Goal: Task Accomplishment & Management: Complete application form

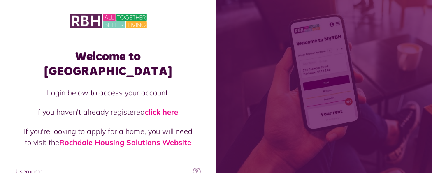
type input "**********"
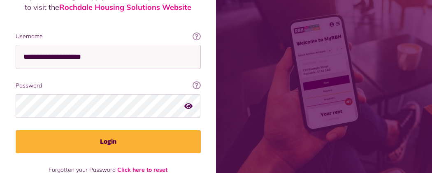
scroll to position [146, 0]
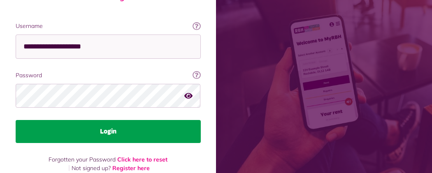
click at [201, 120] on button "Login" at bounding box center [108, 131] width 185 height 23
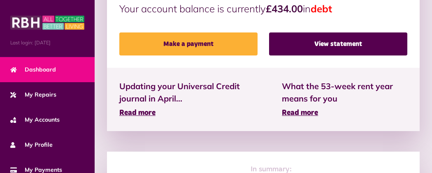
scroll to position [328, 0]
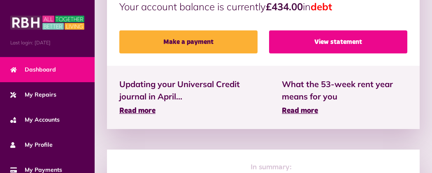
click at [287, 35] on link "View statement" at bounding box center [338, 41] width 138 height 23
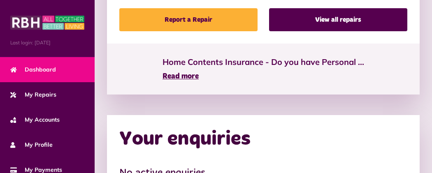
scroll to position [703, 0]
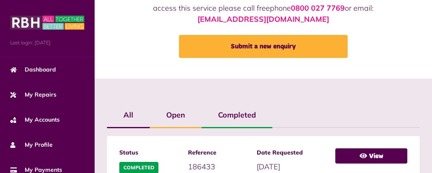
scroll to position [98, 0]
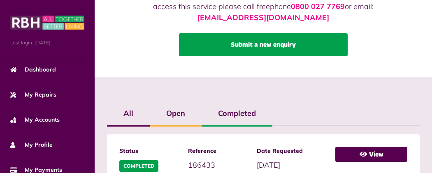
click at [220, 43] on link "Submit a new enquiry" at bounding box center [263, 44] width 169 height 23
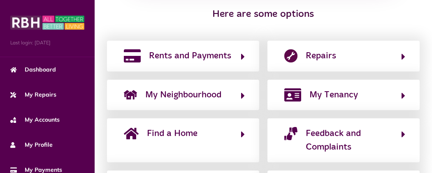
scroll to position [213, 0]
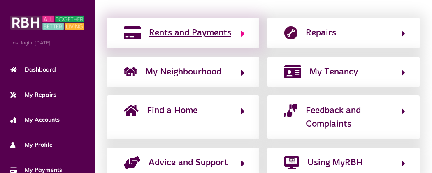
click at [149, 39] on span "Rents and Payments" at bounding box center [190, 32] width 82 height 13
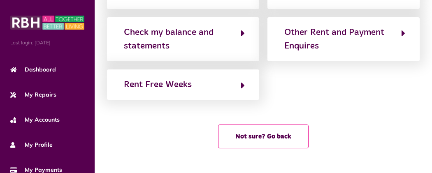
scroll to position [286, 0]
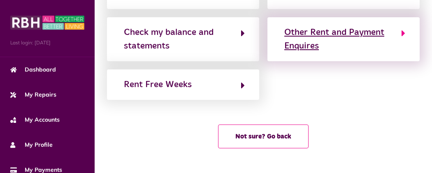
click at [284, 40] on div "Other Rent and Payment Enquires" at bounding box center [338, 39] width 109 height 27
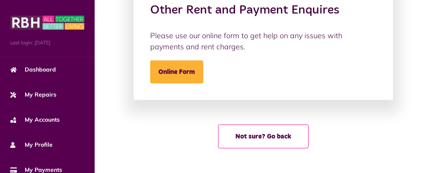
scroll to position [82, 0]
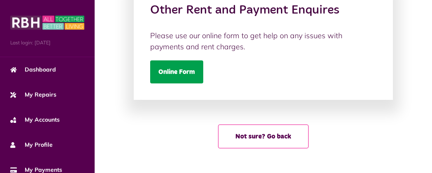
click at [150, 83] on link "Online Form" at bounding box center [176, 71] width 53 height 23
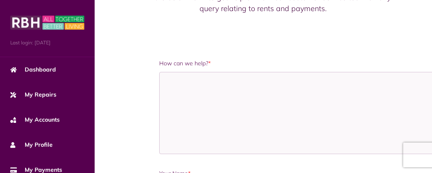
scroll to position [115, 0]
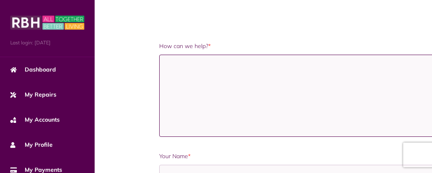
click at [159, 55] on textarea "How can we help? *" at bounding box center [297, 96] width 277 height 82
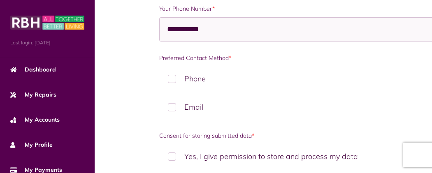
scroll to position [473, 0]
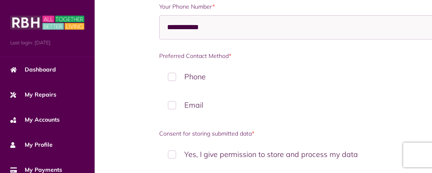
type textarea "**********"
click at [159, 65] on label "Phone" at bounding box center [297, 77] width 277 height 24
click at [159, 142] on label "Yes, I give permission to store and process my data" at bounding box center [297, 154] width 277 height 24
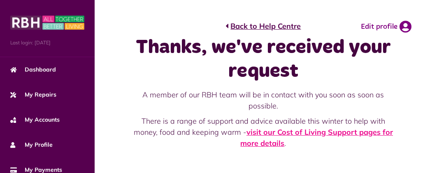
click at [240, 127] on link "visit our Cost of Living Support pages for more details" at bounding box center [316, 137] width 152 height 21
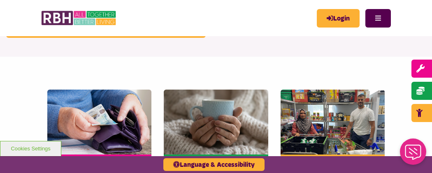
scroll to position [197, 0]
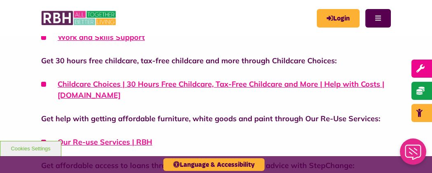
scroll to position [739, 0]
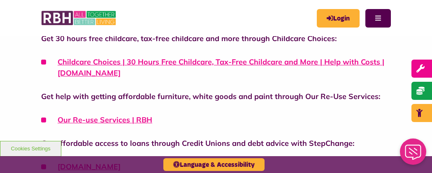
click at [390, 18] on button "Menu" at bounding box center [377, 18] width 25 height 18
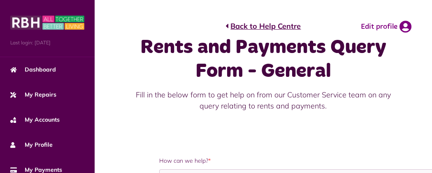
scroll to position [473, 0]
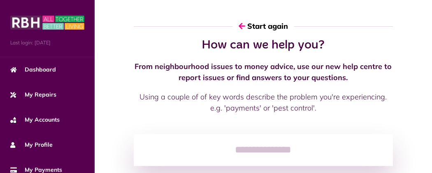
scroll to position [82, 0]
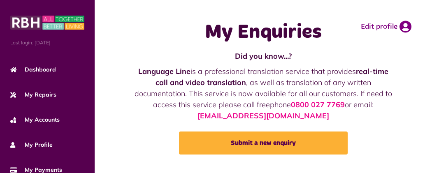
click at [0, 0] on button "Menu" at bounding box center [0, 0] width 0 height 0
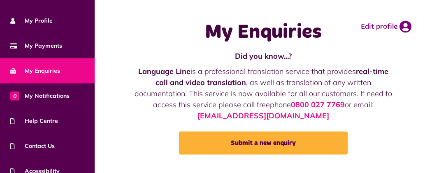
scroll to position [161, 0]
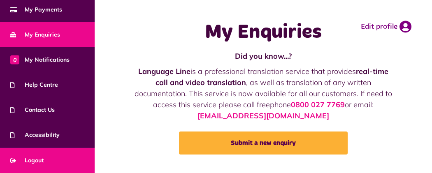
click at [71, 159] on link "Logout" at bounding box center [47, 160] width 95 height 25
